Goal: Task Accomplishment & Management: Complete application form

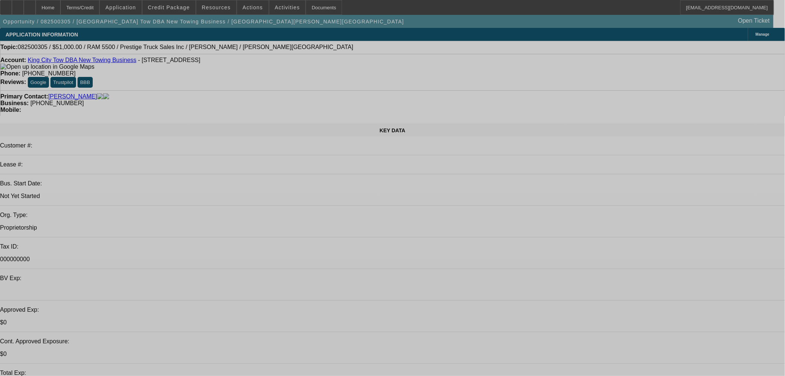
select select "0"
select select "2"
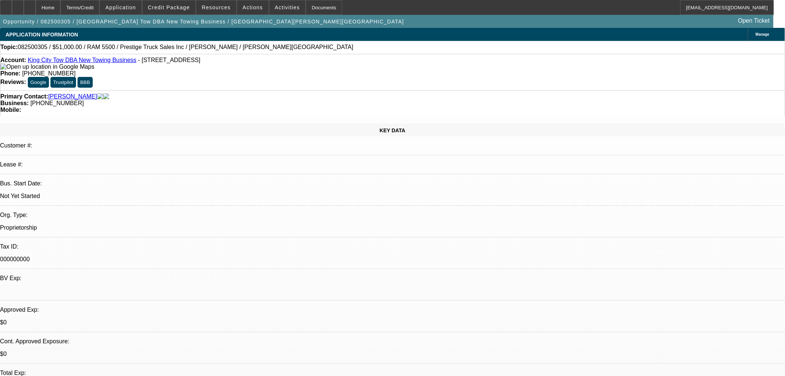
select select "2"
select select "0"
select select "4"
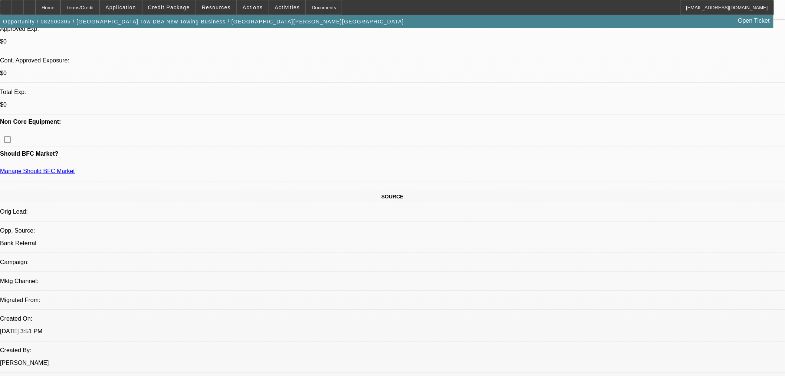
scroll to position [343, 0]
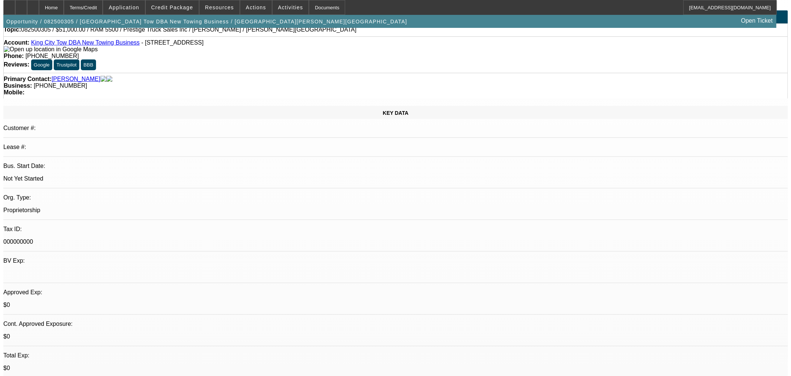
scroll to position [0, 0]
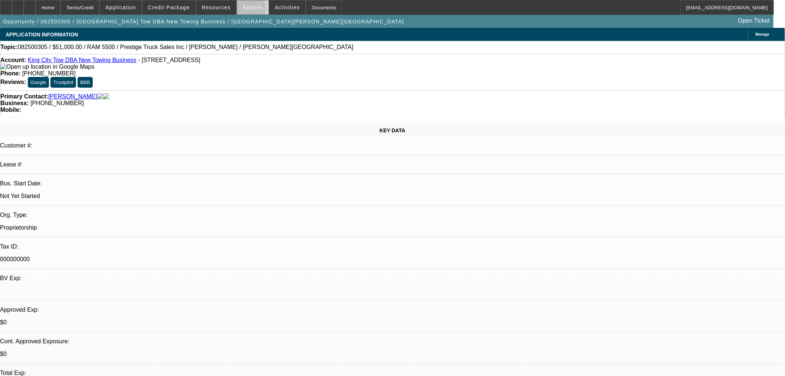
click at [245, 10] on span at bounding box center [253, 8] width 32 height 18
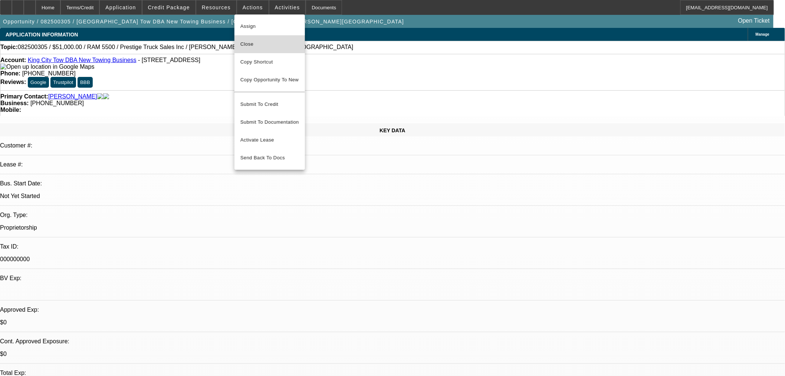
click at [255, 40] on span "Close" at bounding box center [269, 44] width 59 height 9
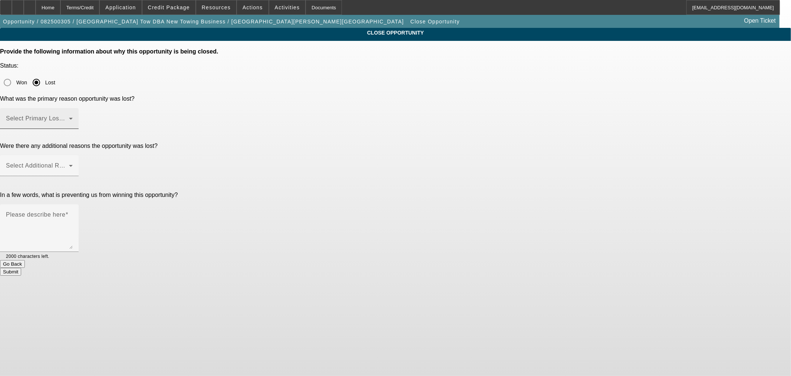
click at [69, 117] on span at bounding box center [37, 121] width 63 height 9
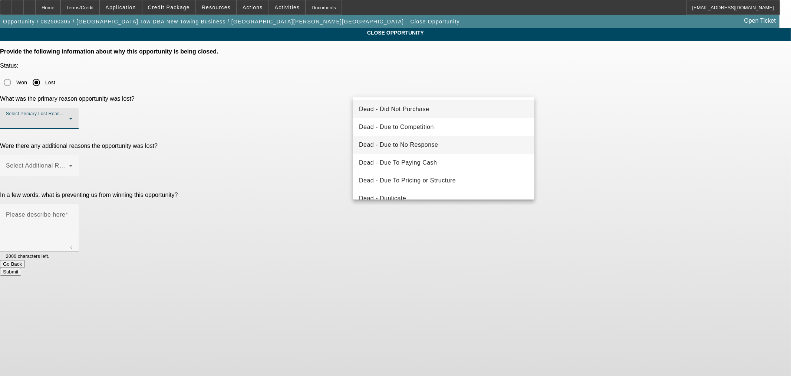
click at [455, 147] on mat-option "Dead - Due to No Response" at bounding box center [443, 145] width 181 height 18
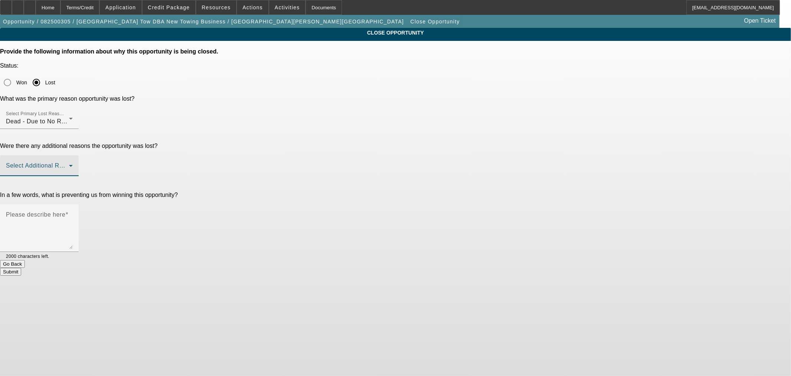
click at [69, 164] on span at bounding box center [37, 168] width 63 height 9
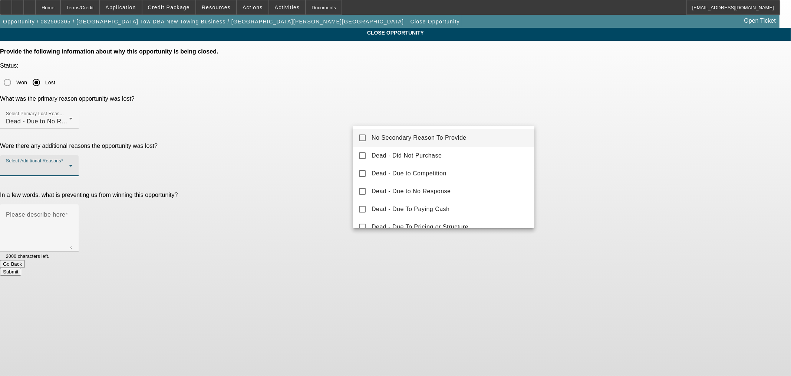
click at [436, 134] on span "No Secondary Reason To Provide" at bounding box center [419, 137] width 95 height 9
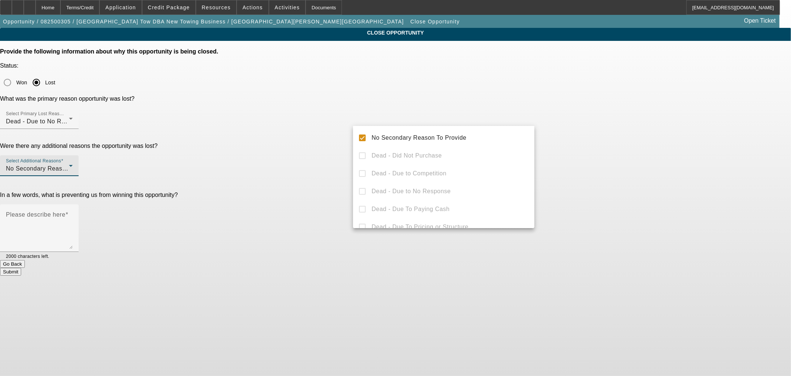
click at [297, 128] on div at bounding box center [395, 188] width 791 height 376
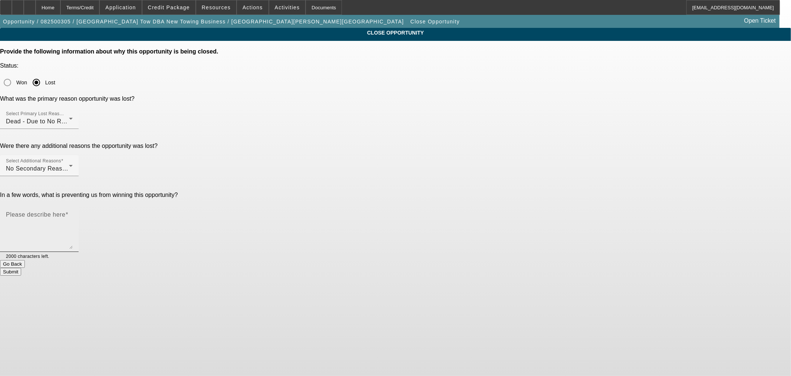
drag, startPoint x: 385, startPoint y: 141, endPoint x: 451, endPoint y: 141, distance: 66.4
click at [65, 211] on mat-label "Please describe here" at bounding box center [35, 214] width 59 height 6
click at [73, 213] on textarea "Please describe here" at bounding box center [39, 231] width 67 height 36
type textarea "Miles also had an opp with this customer after this was opened. Declined in por…"
click at [21, 268] on button "Submit" at bounding box center [10, 272] width 21 height 8
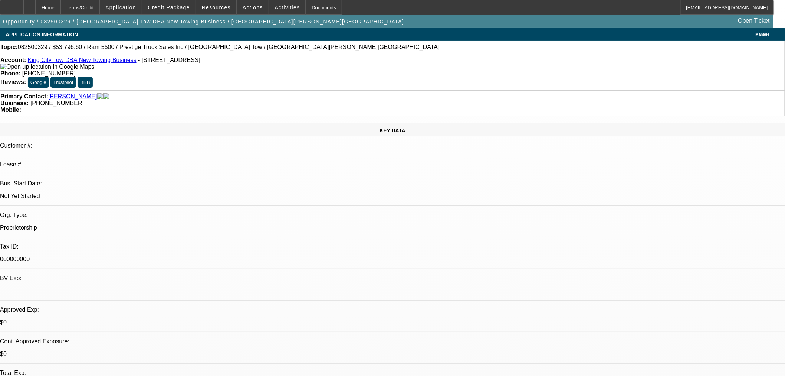
select select "0.1"
select select "2"
select select "0.1"
select select "4"
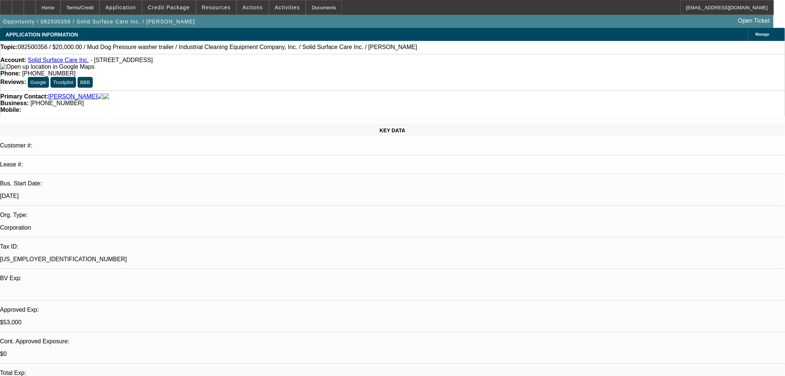
select select "0"
select select "2"
select select "0"
select select "6"
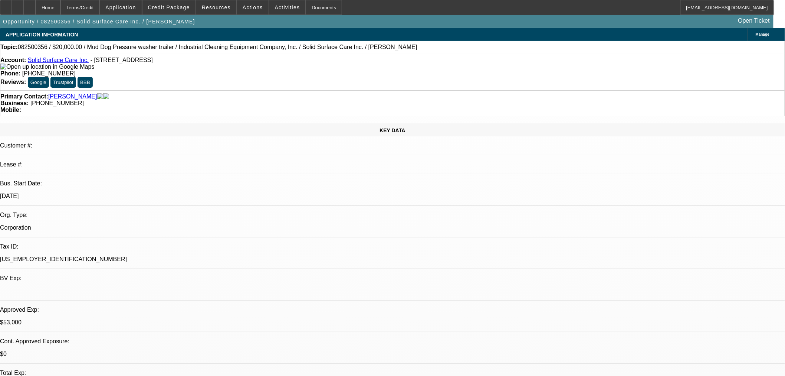
select select "0"
select select "2"
select select "0"
select select "6"
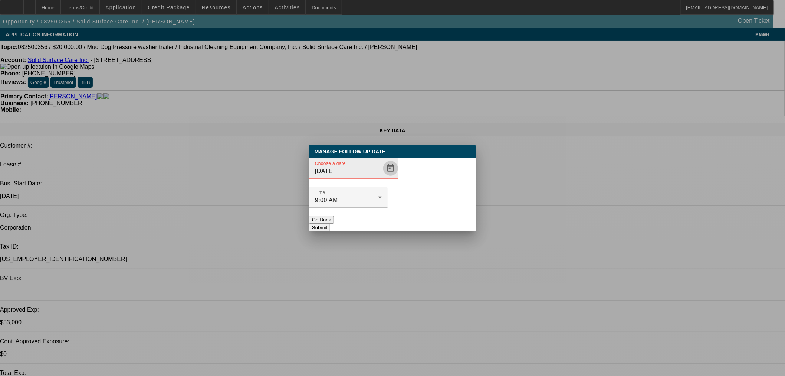
click at [382, 177] on span "Open calendar" at bounding box center [391, 168] width 18 height 18
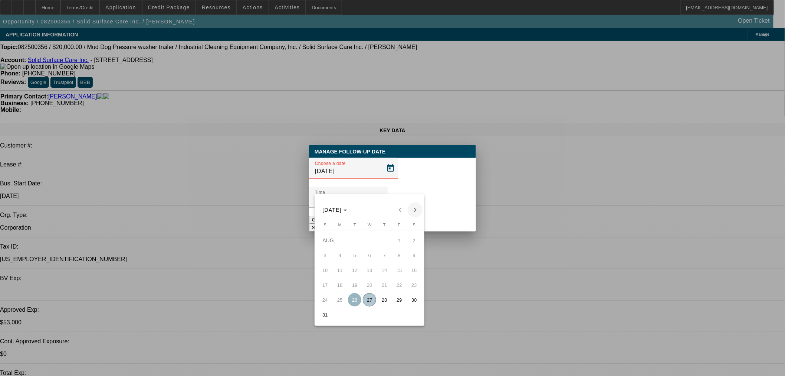
click at [414, 210] on span "Next month" at bounding box center [415, 209] width 15 height 15
click at [357, 276] on span "9" at bounding box center [354, 269] width 13 height 13
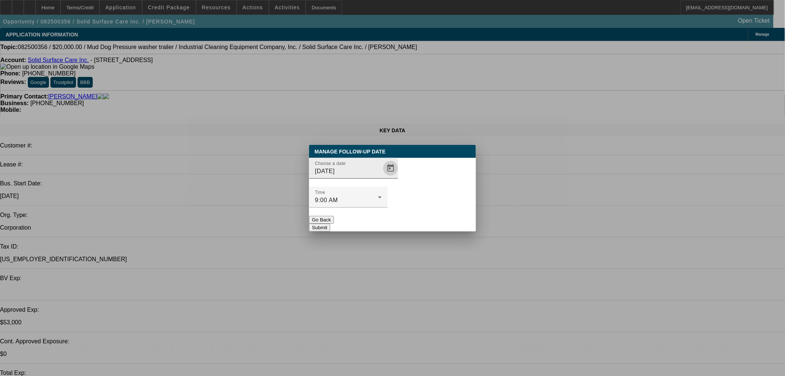
click at [382, 177] on span "Open calendar" at bounding box center [391, 168] width 18 height 18
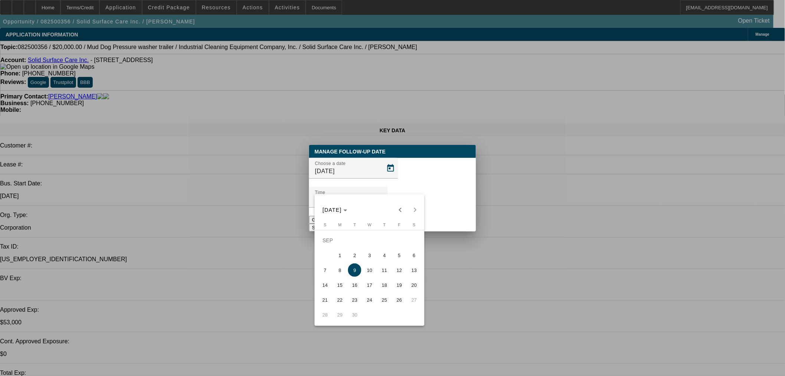
click at [400, 257] on span "5" at bounding box center [399, 254] width 13 height 13
type input "9/5/2025"
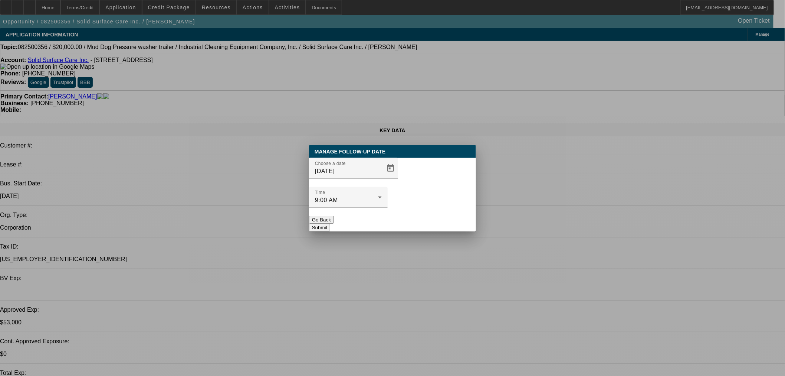
click at [330, 223] on button "Submit" at bounding box center [319, 227] width 21 height 8
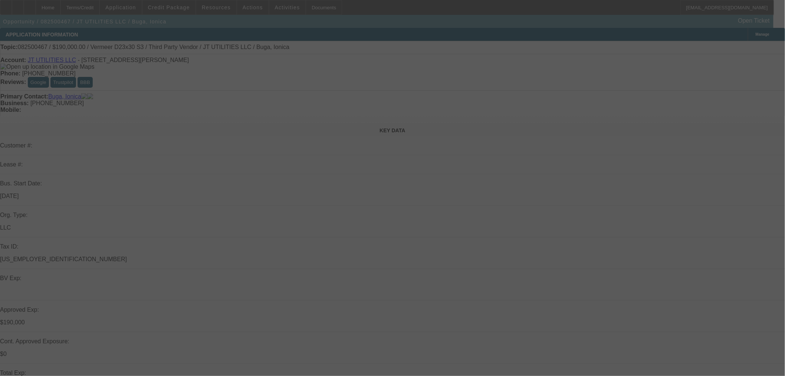
select select "0"
select select "2"
select select "0"
select select "6"
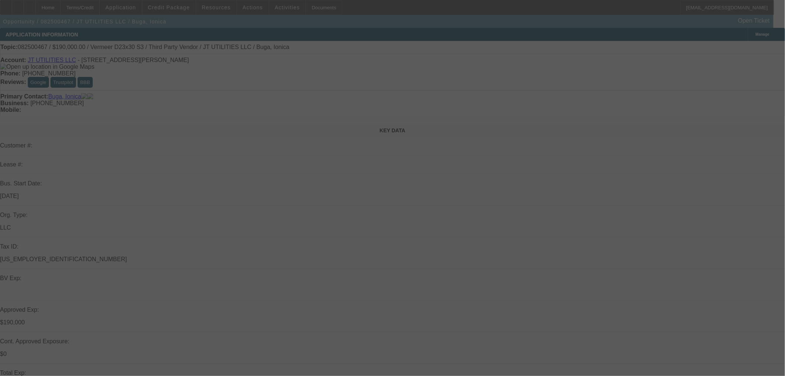
select select "0"
select select "2"
select select "0"
select select "6"
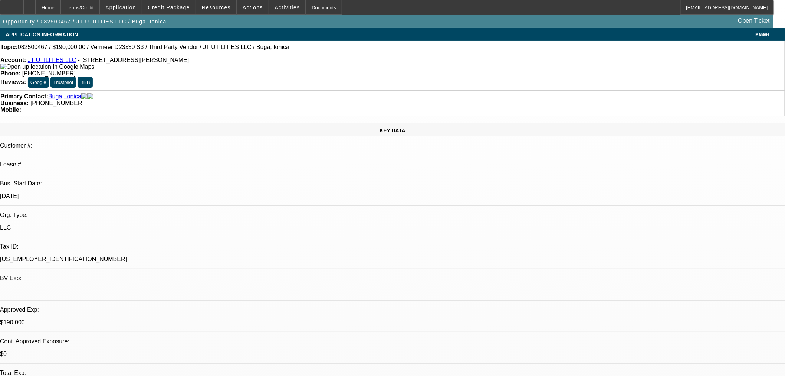
scroll to position [228, 0]
drag, startPoint x: 616, startPoint y: 282, endPoint x: 590, endPoint y: 280, distance: 26.1
copy tr "JT Utilitie"
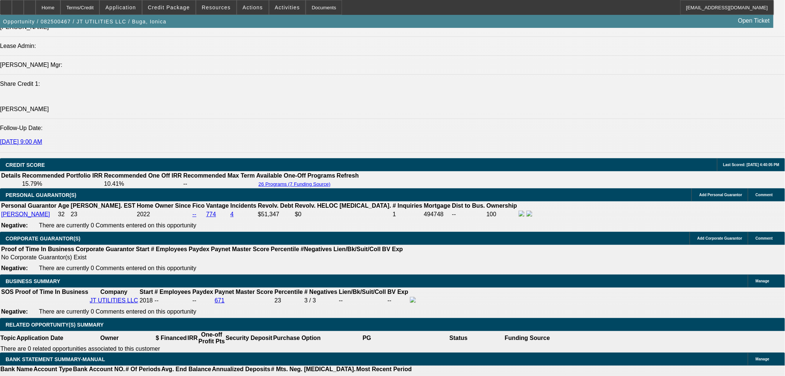
scroll to position [825, 0]
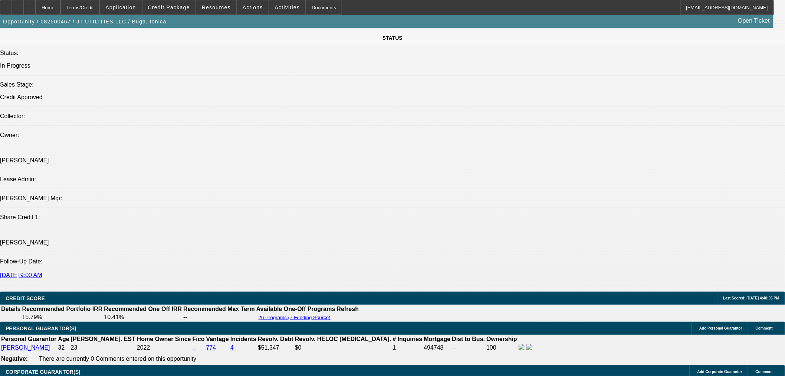
drag, startPoint x: 628, startPoint y: 124, endPoint x: 626, endPoint y: 134, distance: 10.2
radio input "true"
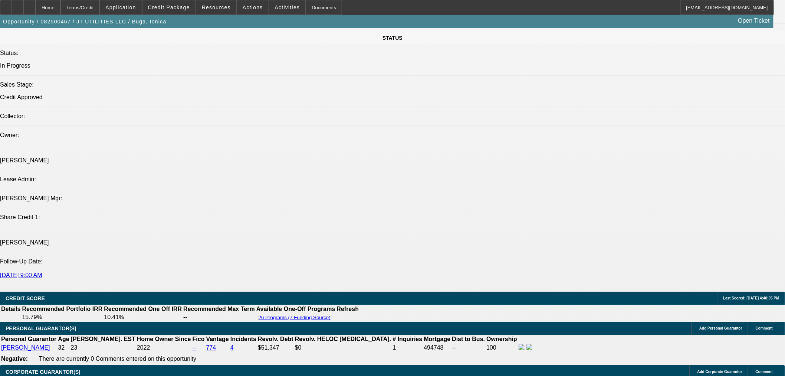
paste textarea "Year. 2019 Make. VAC Model. VT1 VIN. 5HZBF1920KLAK2104 Hours 1836 Purchase Date…"
drag, startPoint x: 765, startPoint y: 152, endPoint x: 754, endPoint y: 235, distance: 83.1
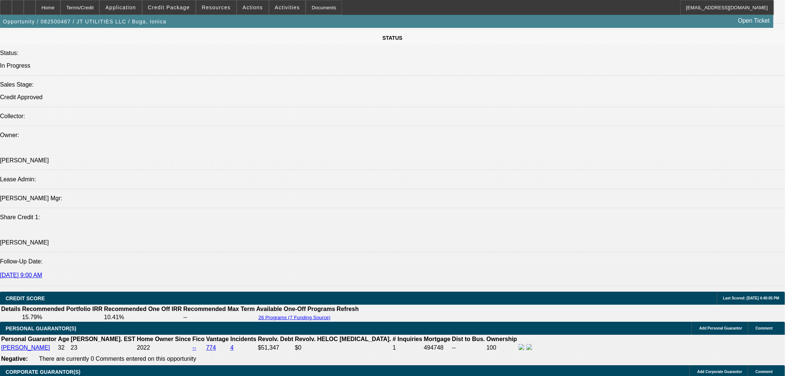
type textarea "Possible additional collateral: ---- Year. 2019 Make. VAC Model. VT1 VIN. [US_V…"
radio input "true"
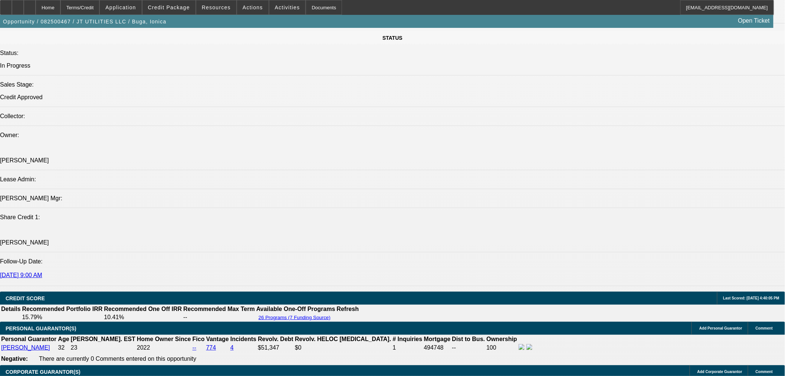
scroll to position [228, 0]
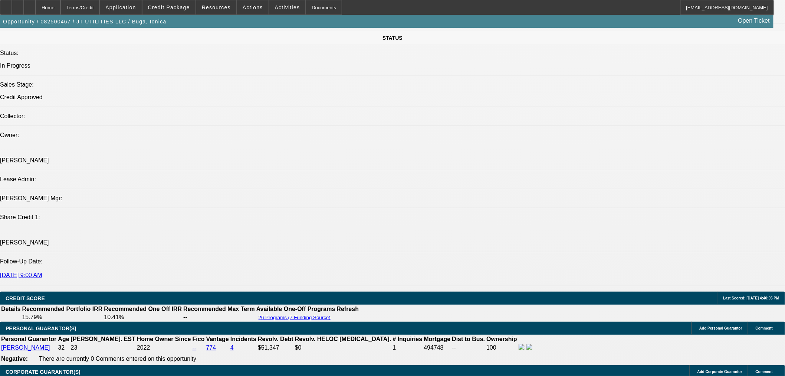
drag, startPoint x: 635, startPoint y: 275, endPoint x: 591, endPoint y: 279, distance: 43.5
copy td "(480) 586-2518"
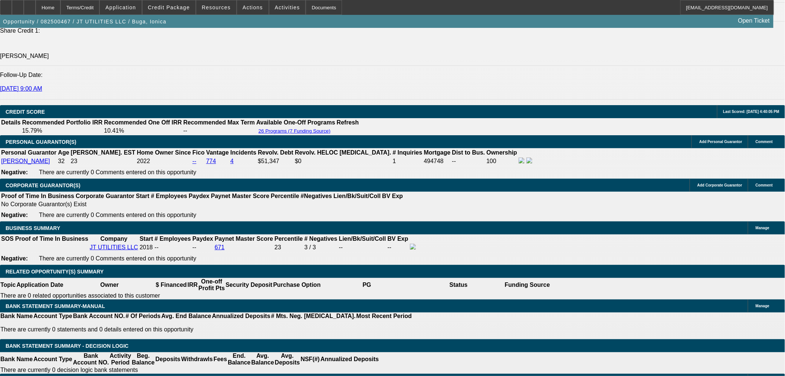
scroll to position [1030, 0]
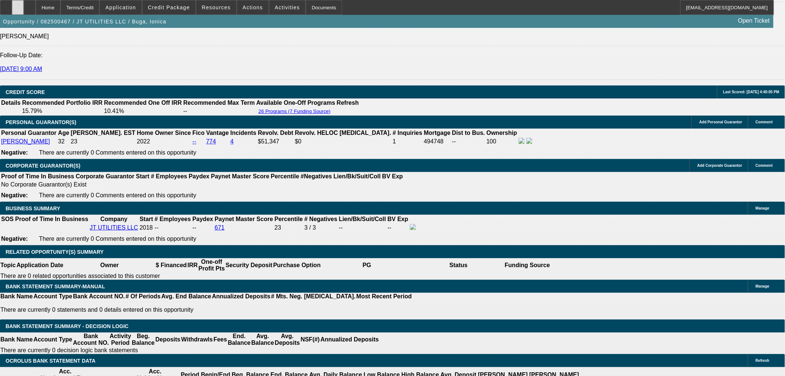
click at [18, 5] on icon at bounding box center [18, 5] width 0 height 0
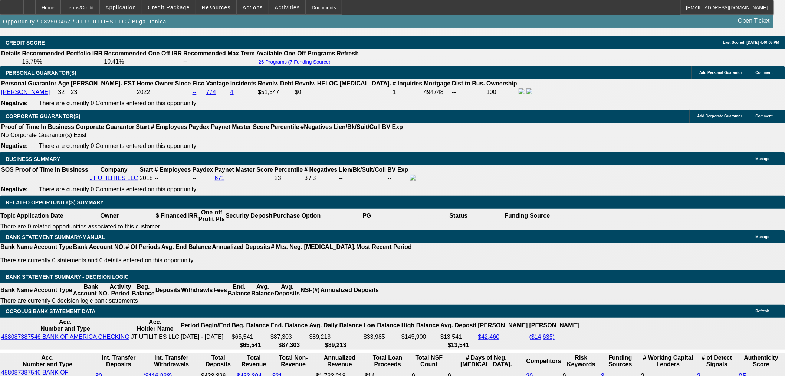
scroll to position [1099, 0]
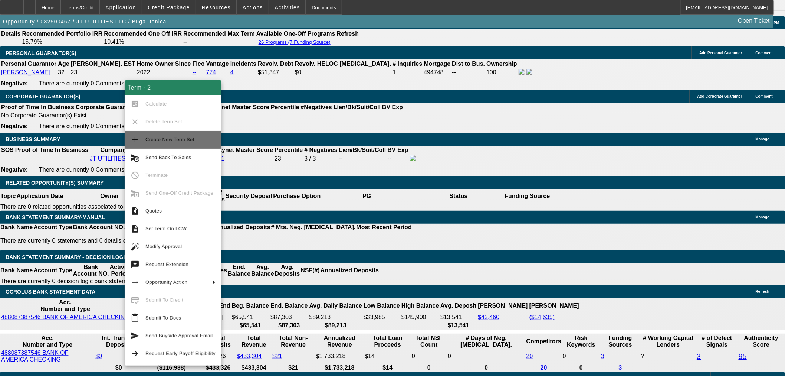
click at [178, 140] on span "Create New Term Set" at bounding box center [169, 140] width 49 height 6
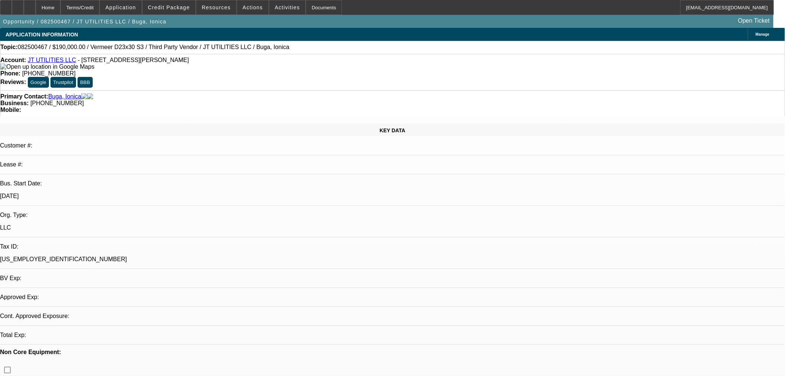
select select "0"
select select "2"
select select "0"
select select "6"
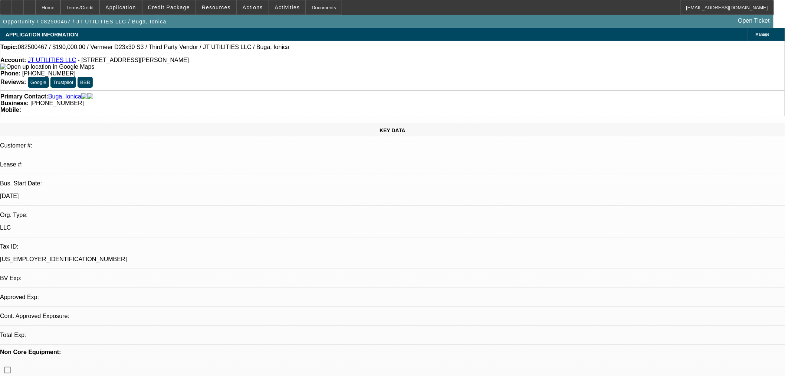
select select "0"
select select "2"
select select "0"
select select "6"
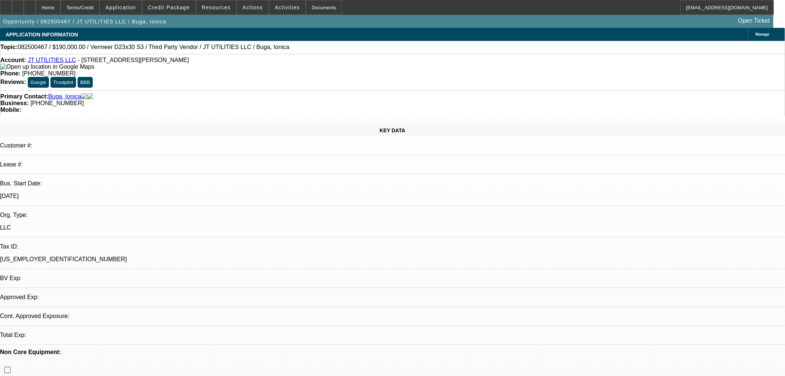
select select "0"
select select "2"
select select "0"
select select "6"
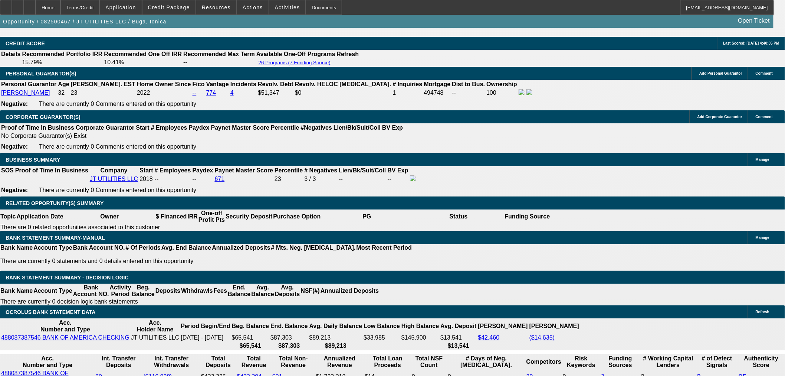
scroll to position [1099, 0]
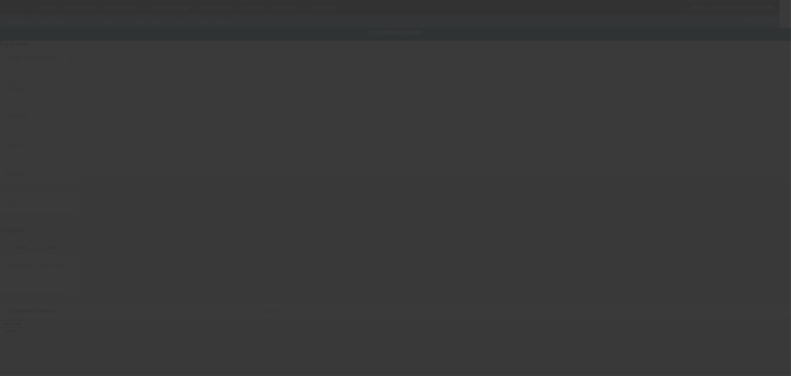
type input "8522 [PERSON_NAME] Rim"
type input "Boerne"
type input "78015"
type input "Bexar"
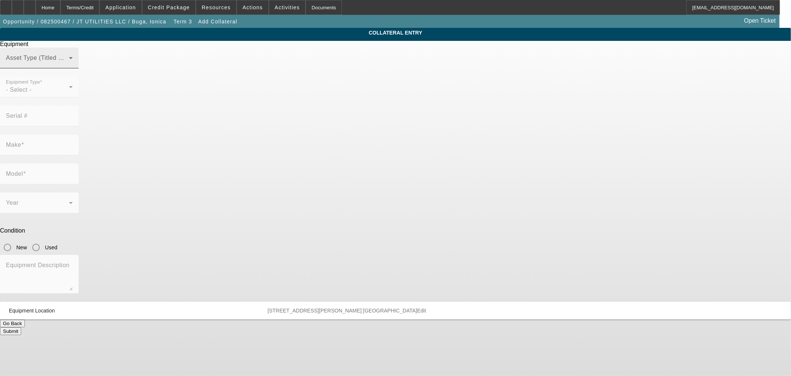
click at [69, 65] on span at bounding box center [37, 60] width 63 height 9
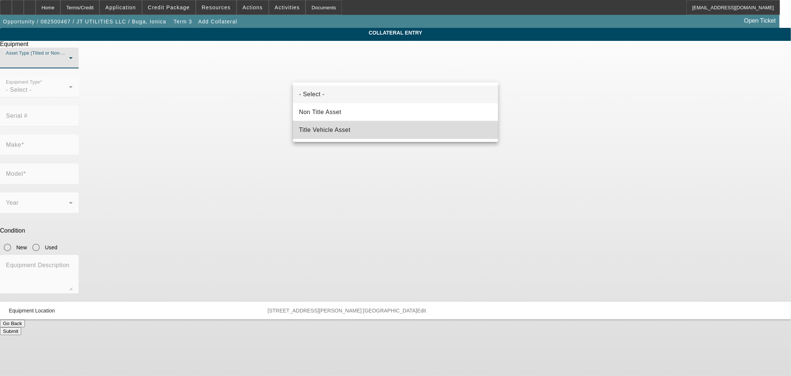
click at [363, 132] on mat-option "Title Vehicle Asset" at bounding box center [395, 130] width 205 height 18
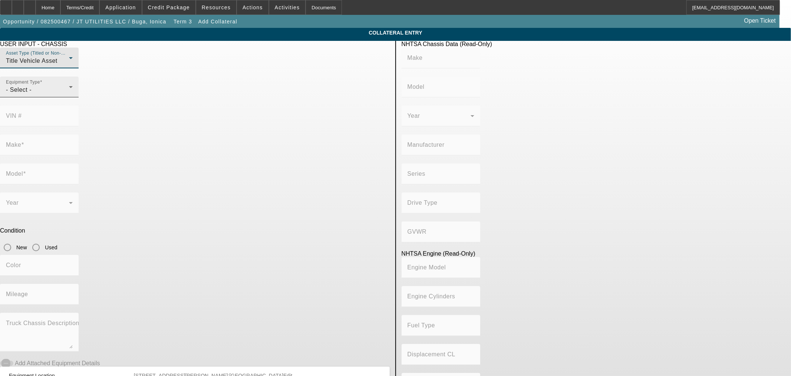
click at [75, 91] on icon at bounding box center [70, 86] width 9 height 9
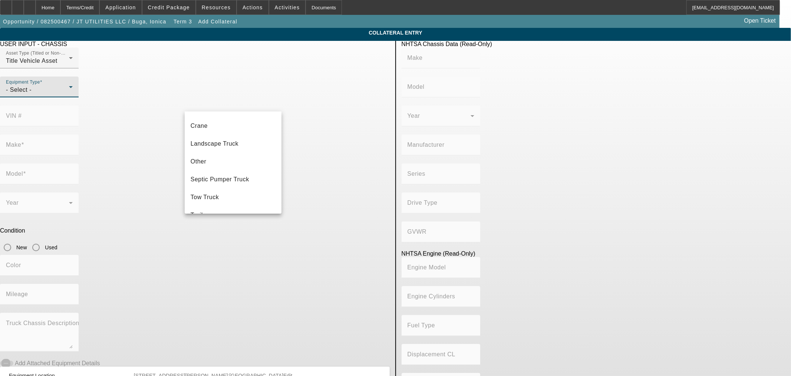
scroll to position [82, 0]
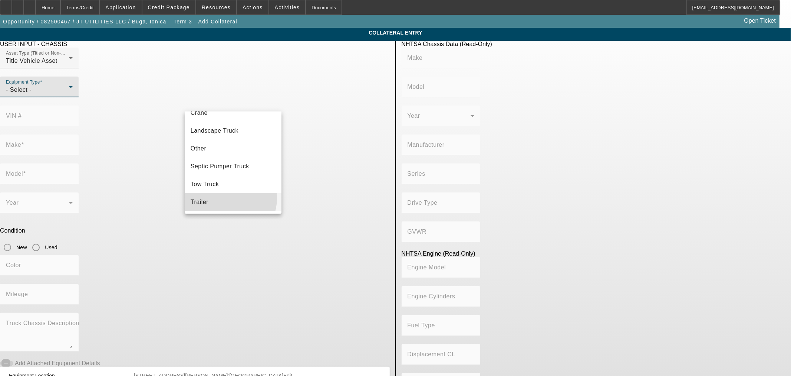
click at [225, 198] on mat-option "Trailer" at bounding box center [233, 202] width 97 height 18
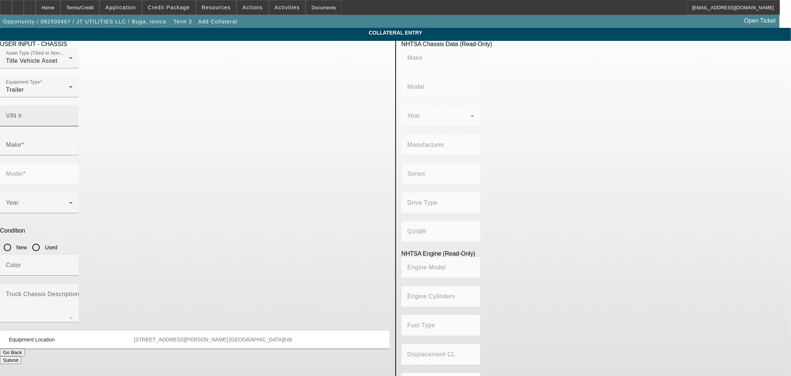
click at [22, 112] on mat-label "VIN #" at bounding box center [14, 115] width 16 height 6
click at [73, 114] on input "VIN #" at bounding box center [39, 118] width 67 height 9
paste input "[US_VEHICLE_IDENTIFICATION_NUMBER]"
type input "[US_VEHICLE_IDENTIFICATION_NUMBER]"
type input "VAC-TRON EQUIPMENT"
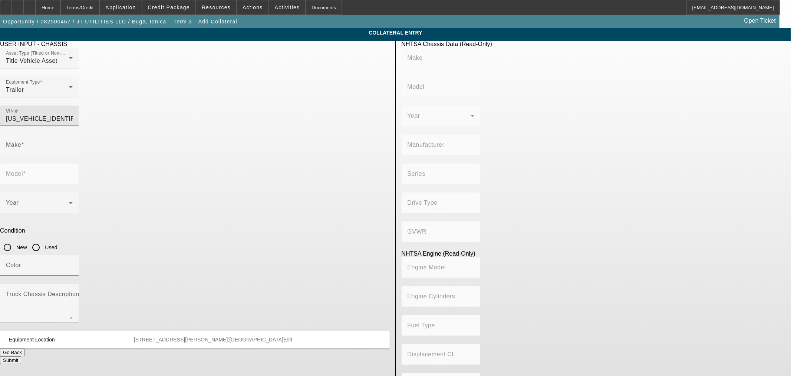
type input "Vac-Tron Equipment"
type input "VAC-TRON EQUIPMENT LLC"
type input "Not Applicable"
type input "VAC-TRON EQUIPMENT"
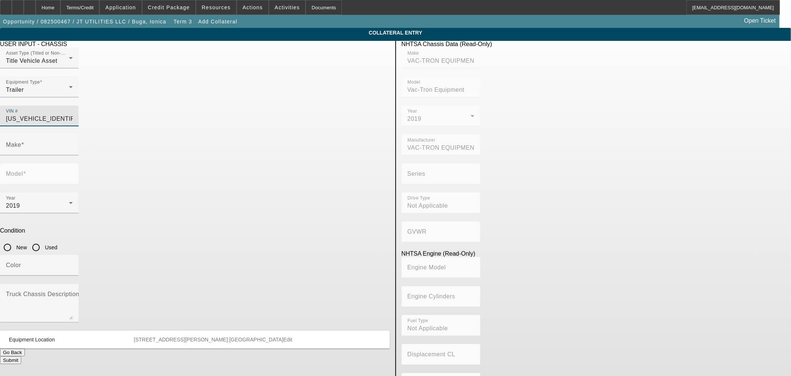
type input "Vac-Tron Equipment"
type input "[US_VEHICLE_IDENTIFICATION_NUMBER]"
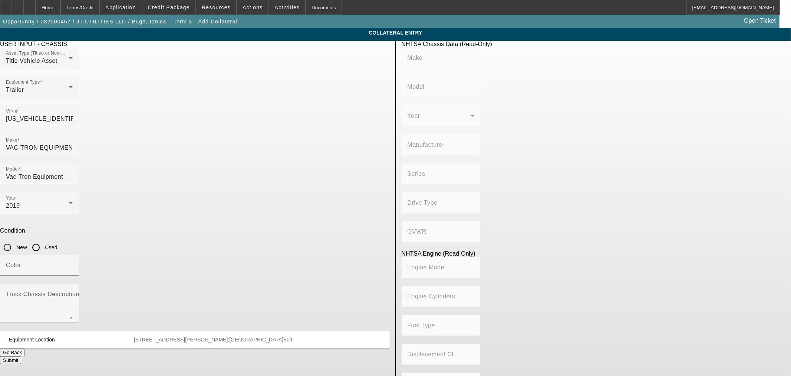
type input "VAC-TRON EQUIPMENT"
type input "Vac-Tron Equipment"
type input "VAC-TRON EQUIPMENT LLC"
type input "Not Applicable"
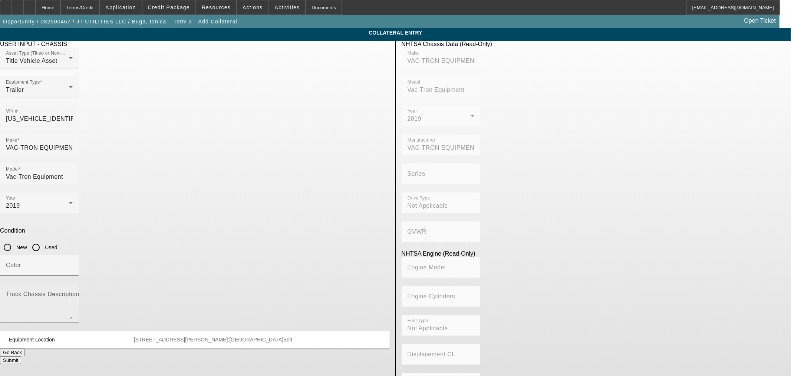
click at [73, 292] on textarea "Truck Chassis Description (Describe the truck chassis only)" at bounding box center [39, 305] width 67 height 27
paste textarea "800 gallons vacuum trailer used for potholes and Hydro vac excavation"
type textarea "800 gallons vacuum trailer used for potholes and Hydro vac excavation"
click at [43, 240] on input "Used" at bounding box center [36, 247] width 15 height 15
radio input "true"
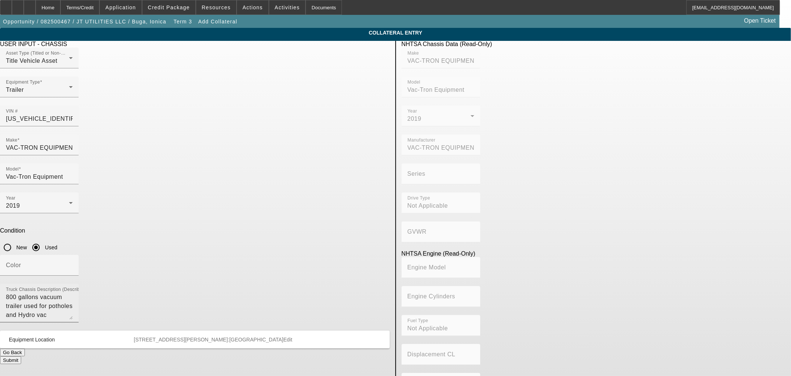
click at [73, 292] on textarea "800 gallons vacuum trailer used for potholes and Hydro vac excavation" at bounding box center [39, 305] width 67 height 27
paste textarea "Hours 1836 Purchase Date.[DATE] purchase Amount.$64,500"
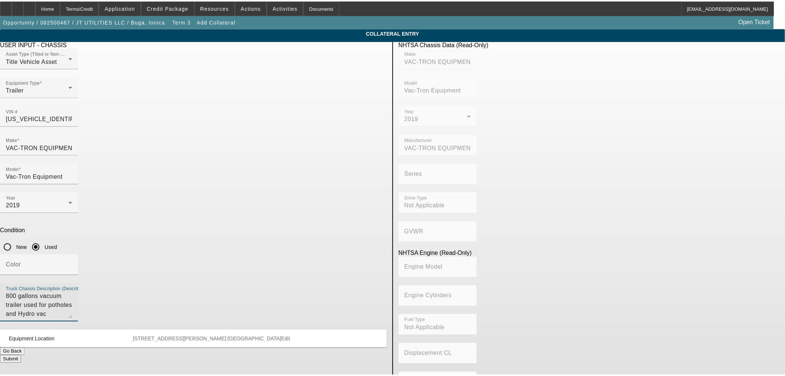
scroll to position [7, 0]
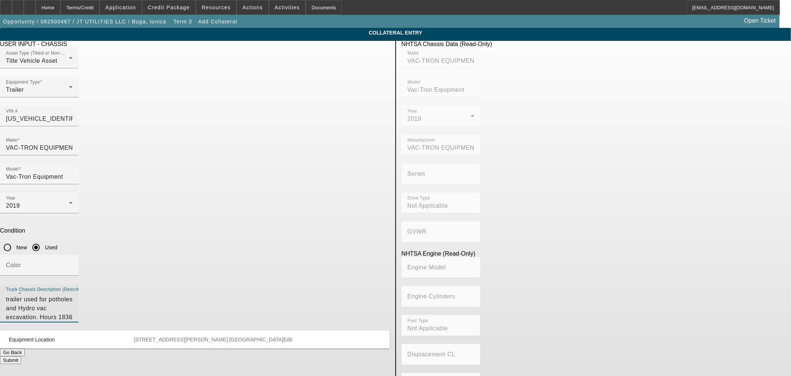
type textarea "800 gallons vacuum trailer used for potholes and Hydro vac excavation. Hours 18…"
click at [21, 356] on button "Submit" at bounding box center [10, 360] width 21 height 8
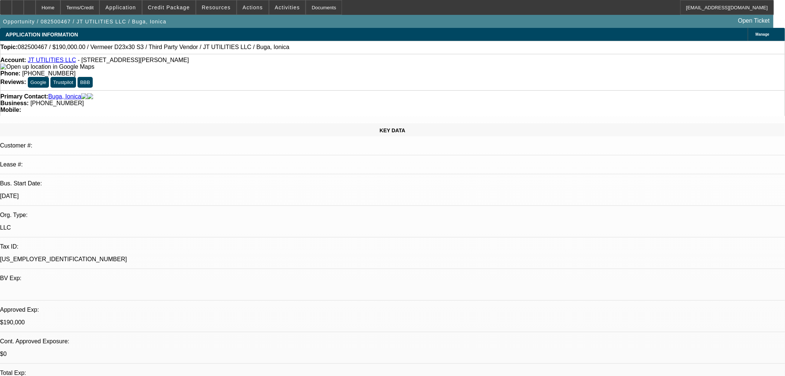
select select "0"
select select "2"
select select "0"
select select "6"
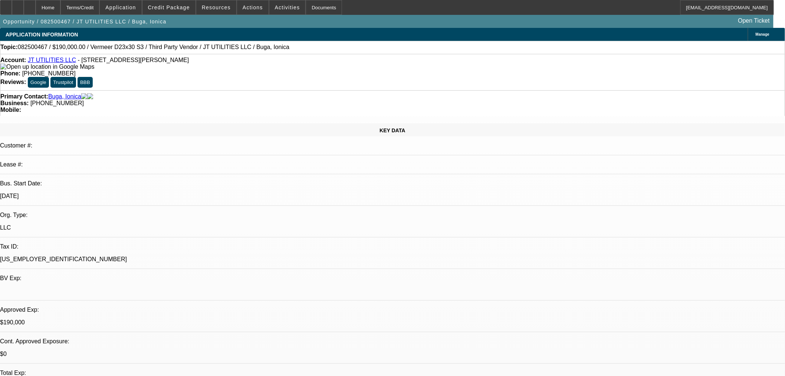
select select "0"
select select "2"
select select "0"
select select "6"
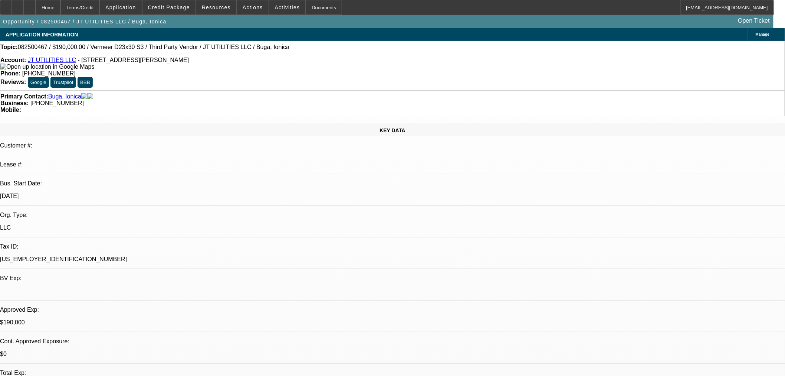
select select "0"
select select "2"
select select "0"
select select "6"
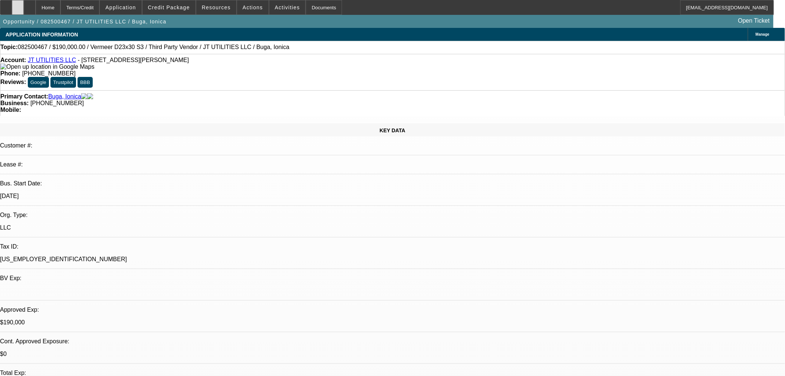
click at [18, 5] on icon at bounding box center [18, 5] width 0 height 0
drag, startPoint x: 30, startPoint y: 8, endPoint x: 68, endPoint y: 19, distance: 40.1
click at [18, 5] on icon at bounding box center [18, 5] width 0 height 0
